Goal: Transaction & Acquisition: Purchase product/service

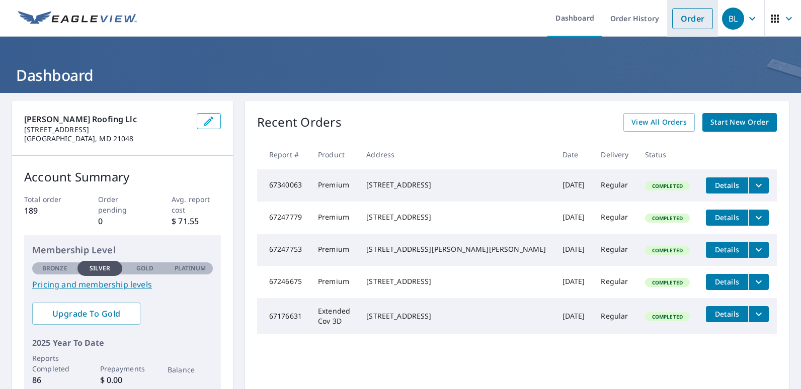
click at [687, 21] on link "Order" at bounding box center [692, 18] width 41 height 21
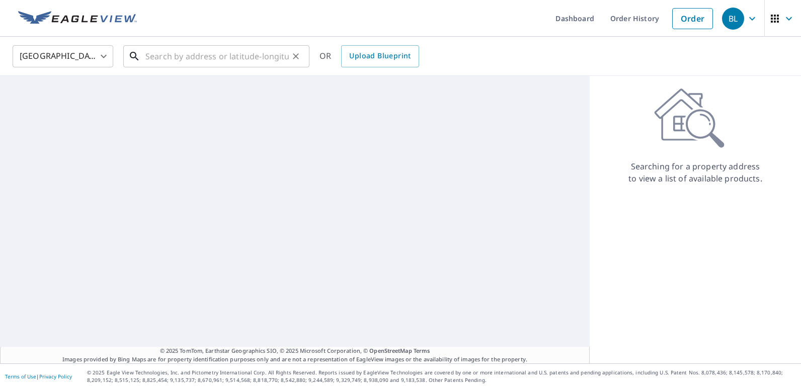
click at [165, 53] on input "text" at bounding box center [216, 56] width 143 height 28
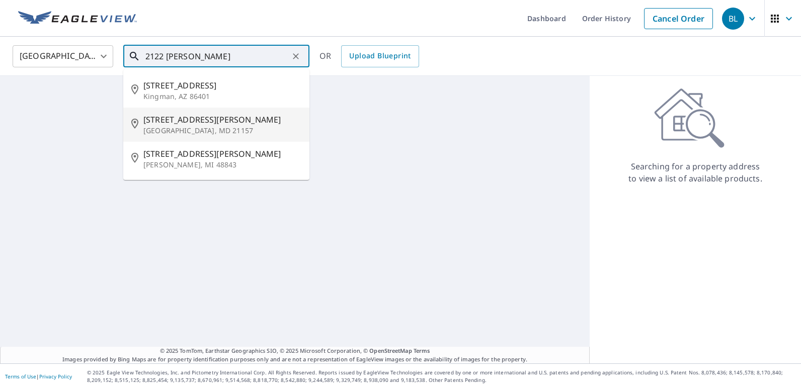
click at [174, 122] on span "[STREET_ADDRESS][PERSON_NAME]" at bounding box center [222, 120] width 158 height 12
type input "[STREET_ADDRESS][PERSON_NAME]"
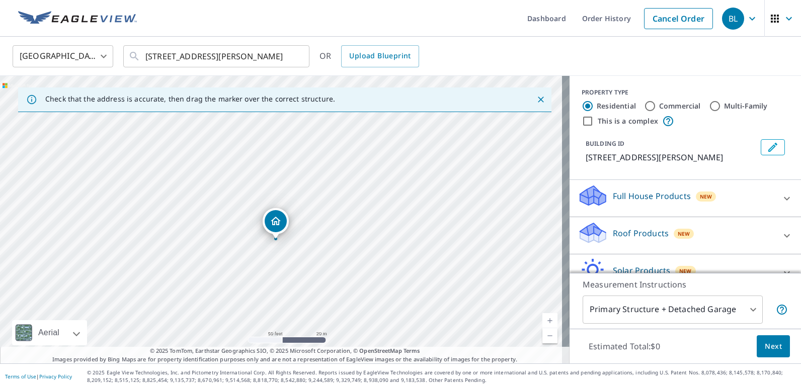
drag, startPoint x: 339, startPoint y: 262, endPoint x: 285, endPoint y: 275, distance: 56.0
click at [285, 275] on div "[STREET_ADDRESS][PERSON_NAME]" at bounding box center [284, 220] width 569 height 288
click at [764, 343] on span "Next" at bounding box center [772, 346] width 17 height 13
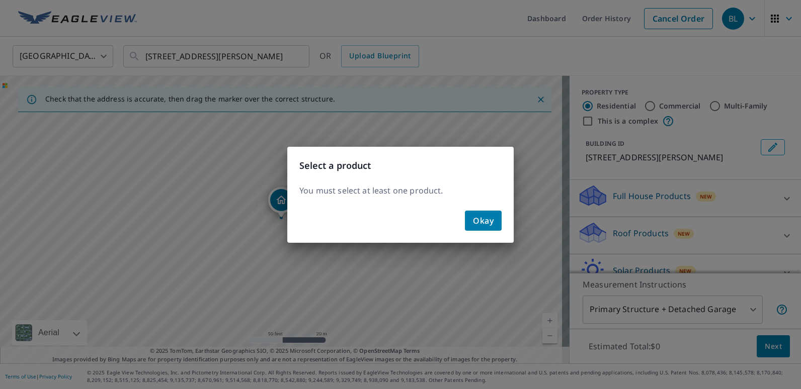
click at [610, 240] on div "Select a product You must select at least one product. Okay" at bounding box center [400, 194] width 801 height 389
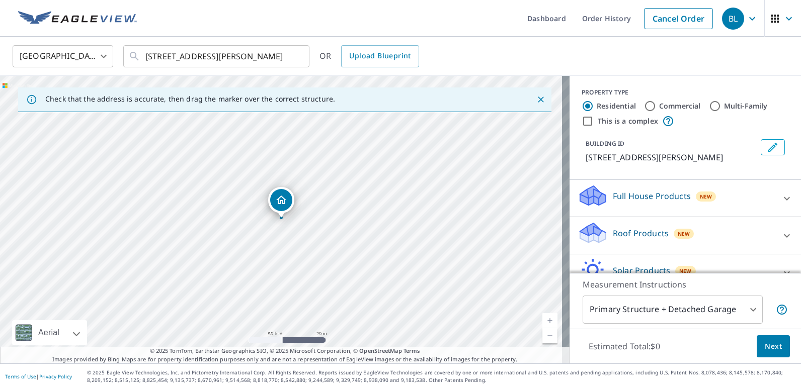
click at [613, 239] on p "Roof Products" at bounding box center [641, 233] width 56 height 12
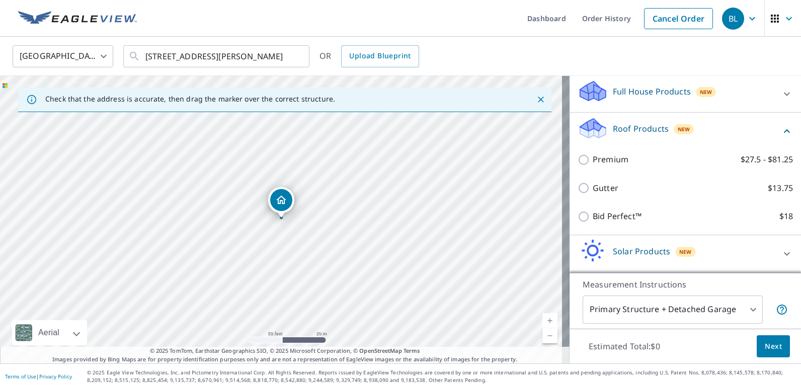
scroll to position [99, 0]
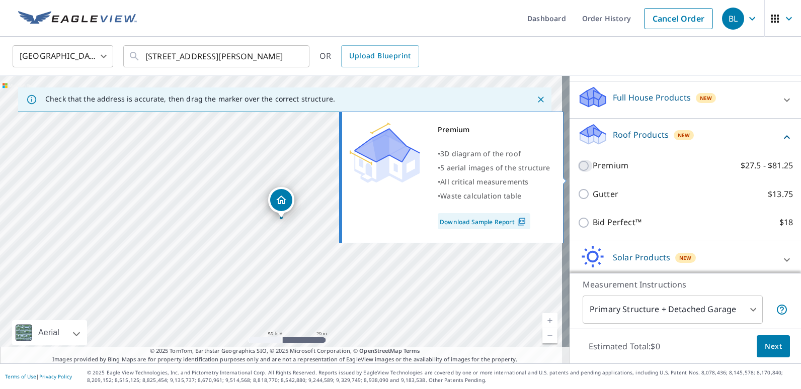
drag, startPoint x: 576, startPoint y: 178, endPoint x: 570, endPoint y: 179, distance: 6.1
click at [577, 172] on input "Premium $27.5 - $81.25" at bounding box center [584, 166] width 15 height 12
checkbox input "true"
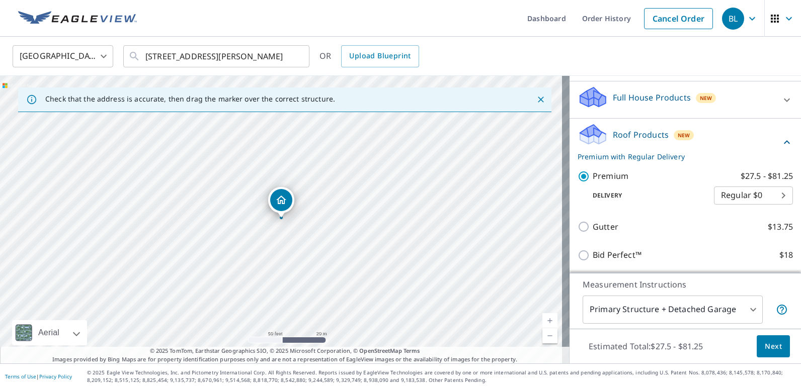
click at [766, 343] on span "Next" at bounding box center [772, 346] width 17 height 13
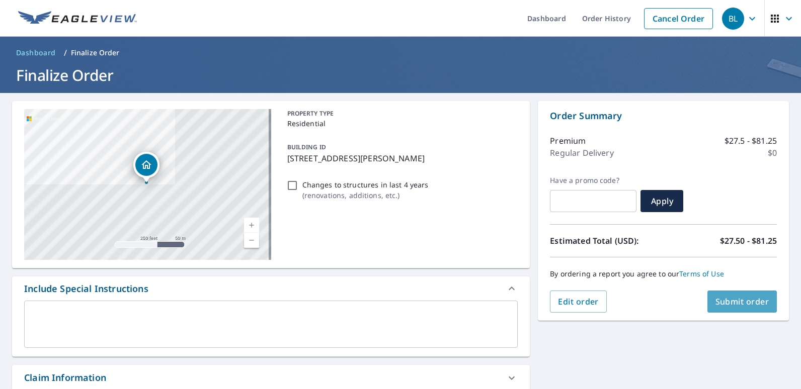
click at [742, 300] on span "Submit order" at bounding box center [742, 301] width 54 height 11
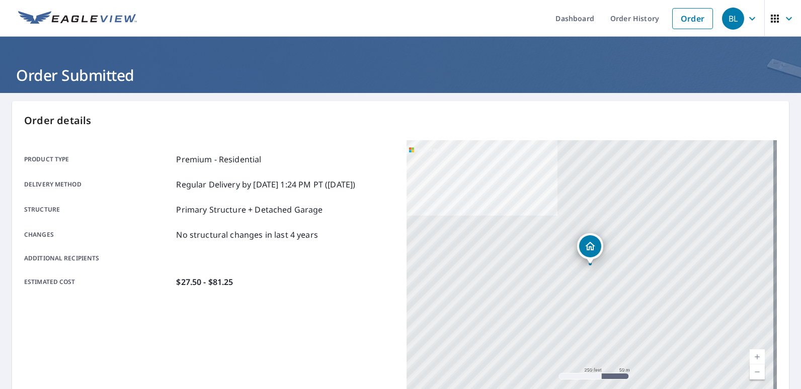
click at [723, 19] on div "BL" at bounding box center [733, 19] width 22 height 22
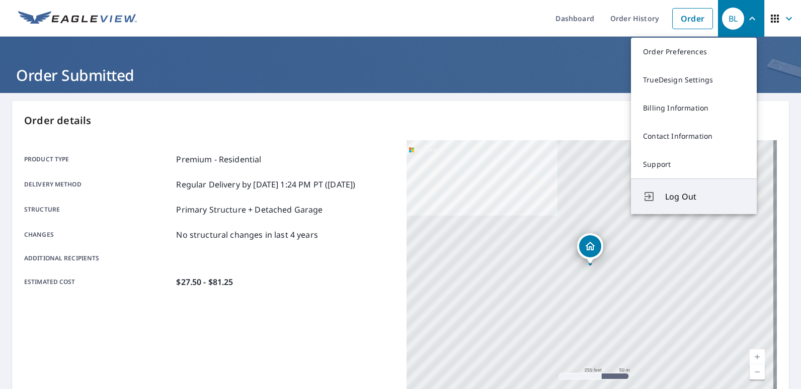
click at [702, 195] on span "Log Out" at bounding box center [704, 197] width 79 height 12
